Goal: Check status: Check status

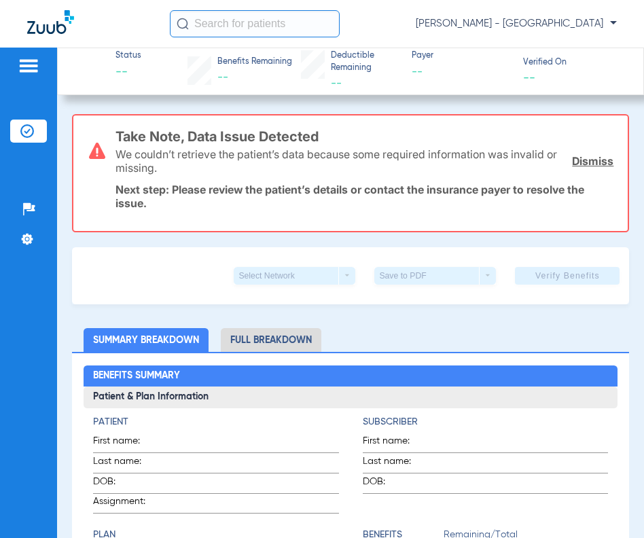
click at [252, 20] on input "text" at bounding box center [255, 23] width 170 height 27
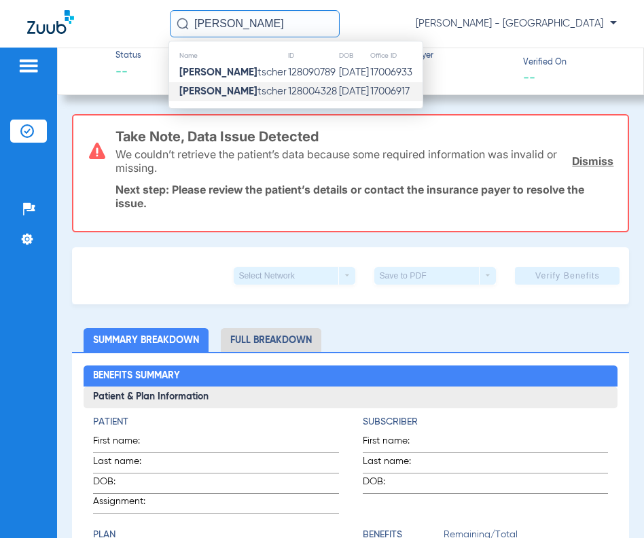
type input "[PERSON_NAME]"
click at [287, 98] on td "128004328" at bounding box center [312, 91] width 50 height 19
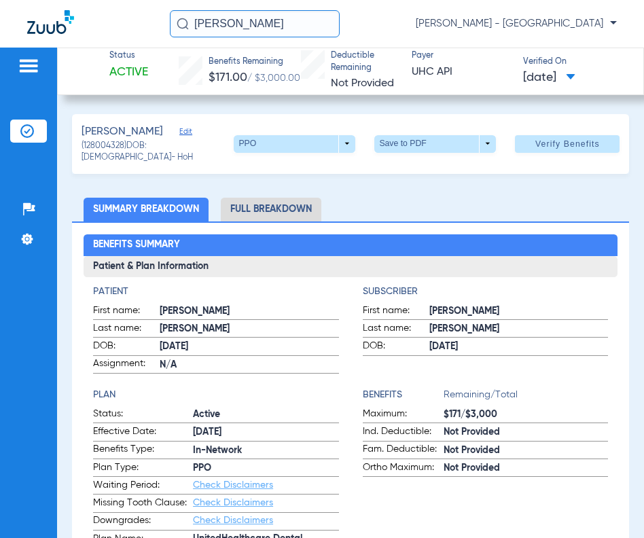
drag, startPoint x: 202, startPoint y: 44, endPoint x: 65, endPoint y: 54, distance: 137.6
click at [73, 52] on app-portal-wrapper "[PERSON_NAME] [PERSON_NAME] - South Tucson Patients Insurance Verification Setu…" at bounding box center [322, 293] width 644 height 586
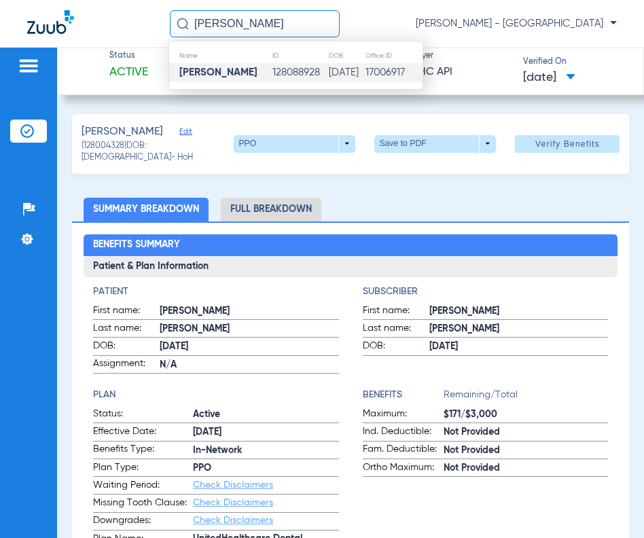
type input "[PERSON_NAME]"
click at [333, 69] on td "[DATE]" at bounding box center [346, 72] width 36 height 19
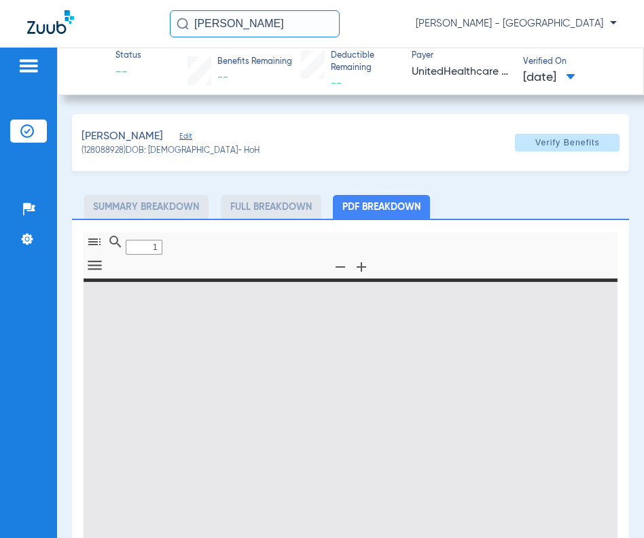
type input "0"
select select "page-width"
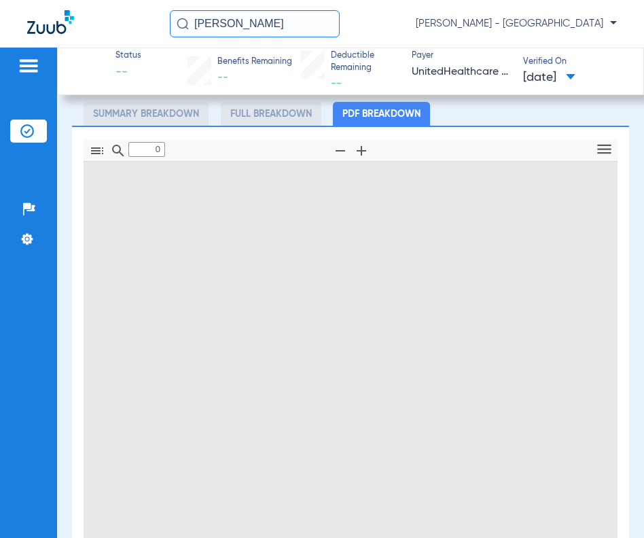
scroll to position [136, 0]
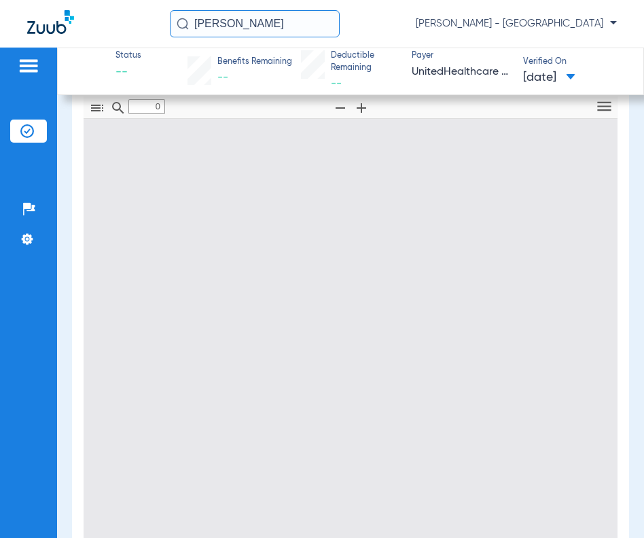
type input "1"
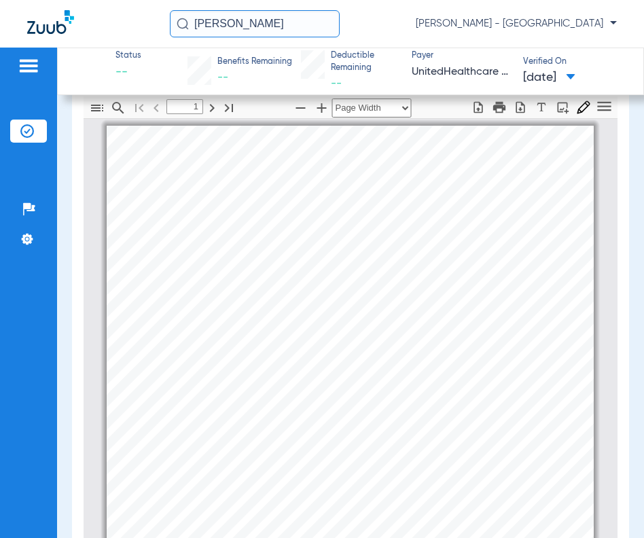
scroll to position [7, 0]
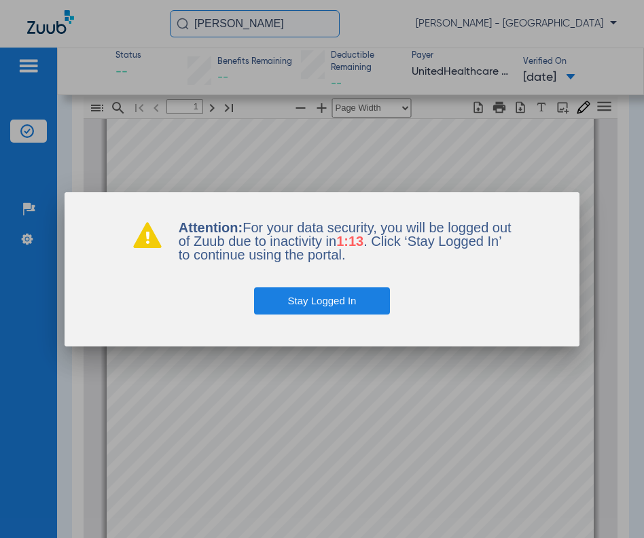
click at [359, 306] on button "Stay Logged In" at bounding box center [322, 300] width 137 height 27
